Goal: Information Seeking & Learning: Learn about a topic

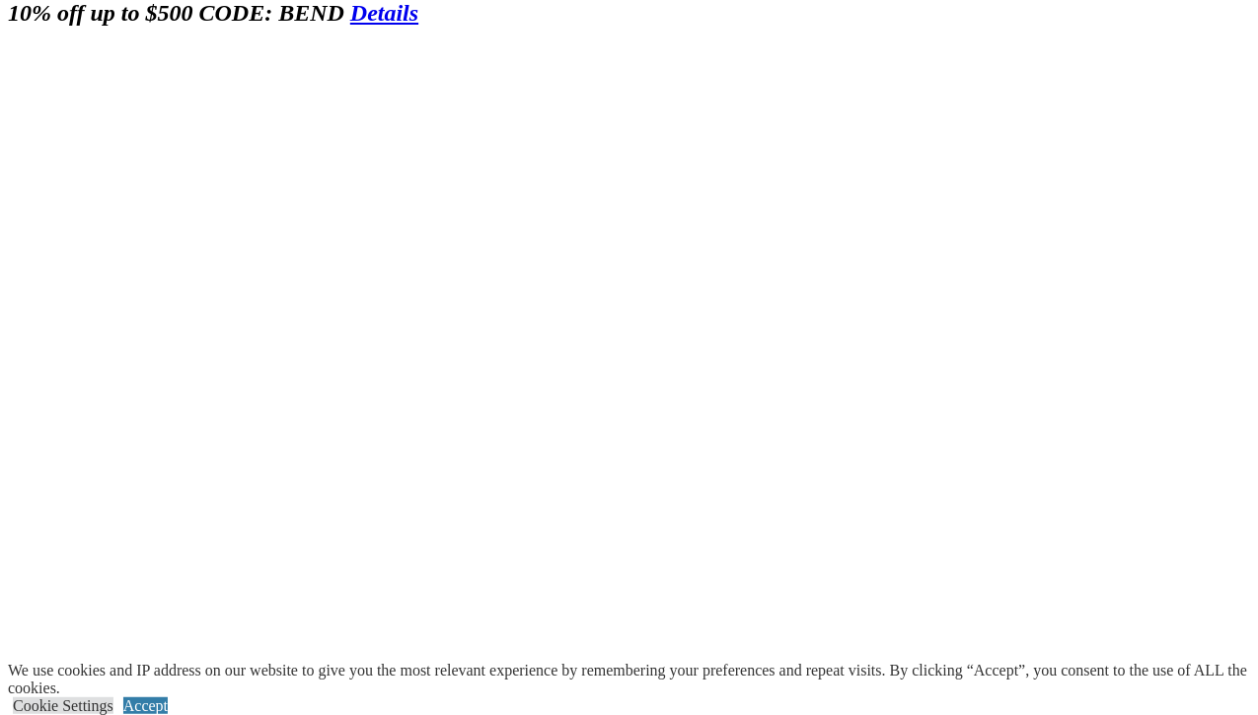
scroll to position [1323, 0]
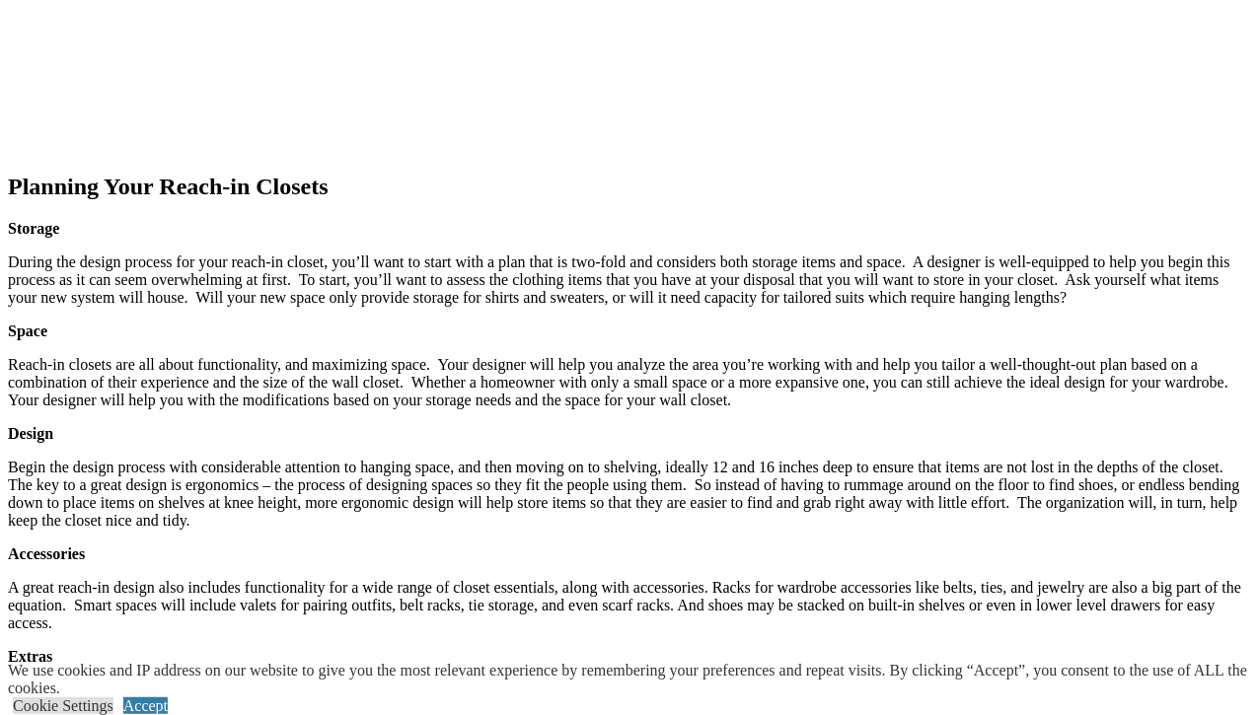
scroll to position [2420, 0]
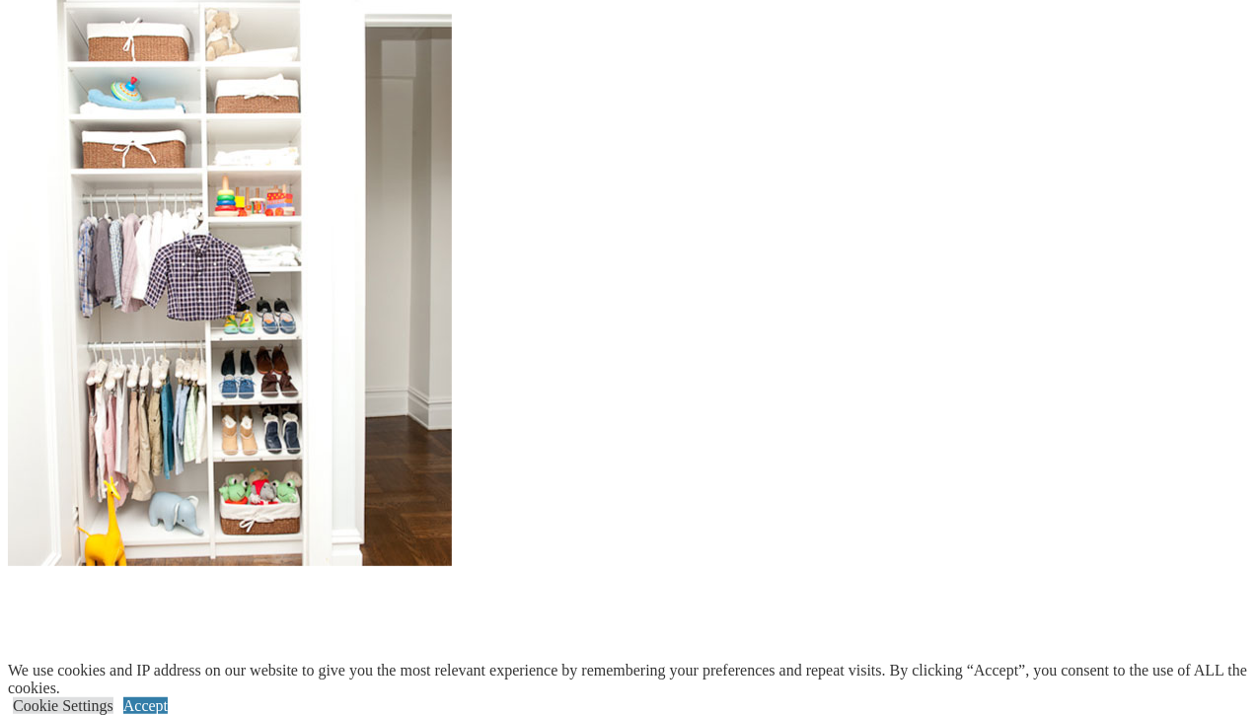
scroll to position [0, 0]
